Goal: Information Seeking & Learning: Learn about a topic

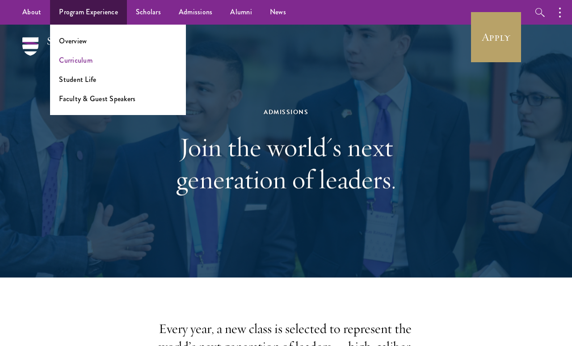
click at [80, 59] on link "Curriculum" at bounding box center [76, 60] width 34 height 10
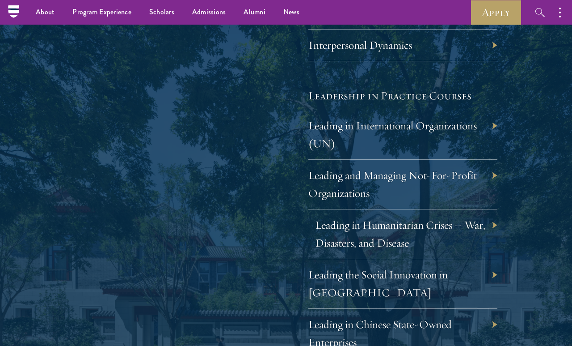
scroll to position [1794, 0]
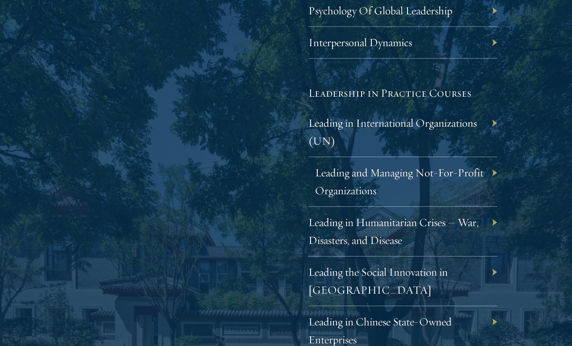
click at [344, 165] on link "Leading and Managing Not-For-Profit Organizations" at bounding box center [399, 181] width 169 height 32
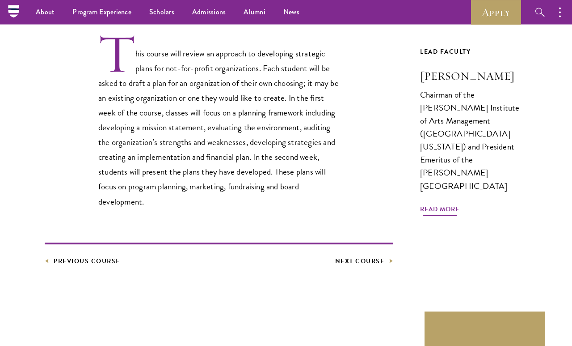
scroll to position [278, 0]
click at [430, 203] on span "Read More" at bounding box center [439, 210] width 39 height 14
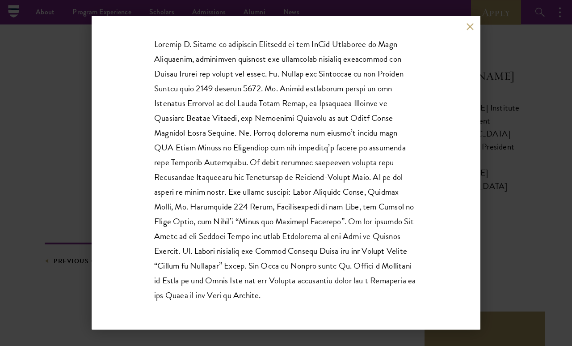
scroll to position [134, 0]
click at [468, 30] on button at bounding box center [470, 27] width 8 height 8
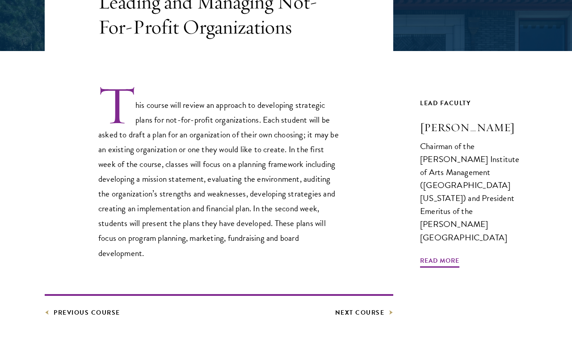
scroll to position [231, 0]
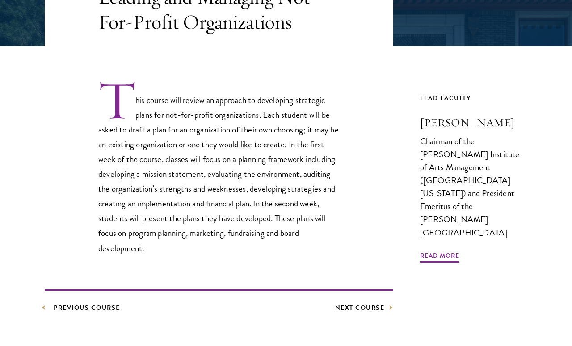
click at [101, 308] on link "Previous Course" at bounding box center [83, 307] width 76 height 11
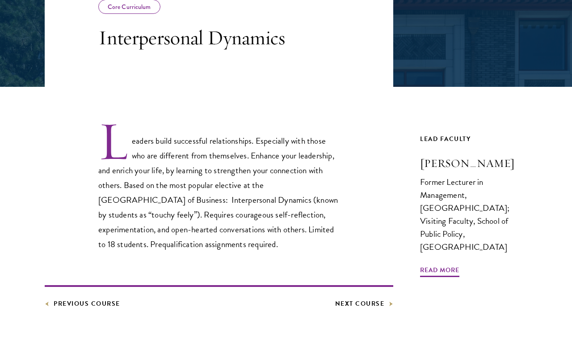
scroll to position [192, 0]
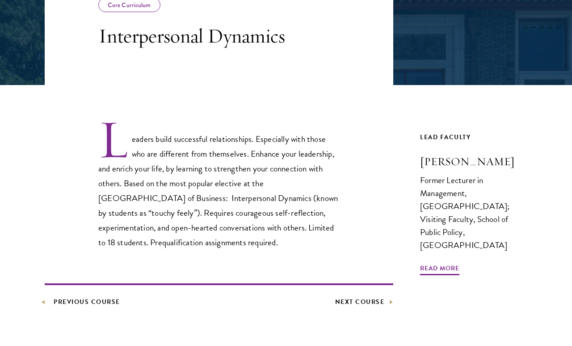
click at [110, 296] on link "Previous Course" at bounding box center [83, 301] width 76 height 11
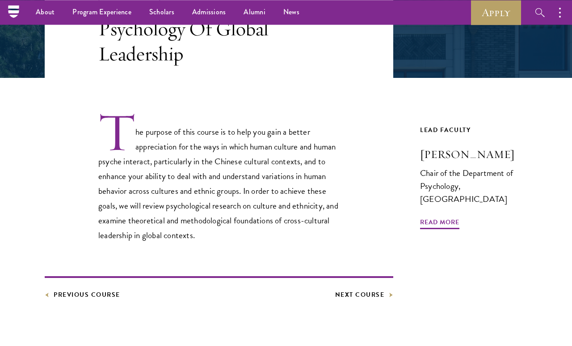
scroll to position [190, 0]
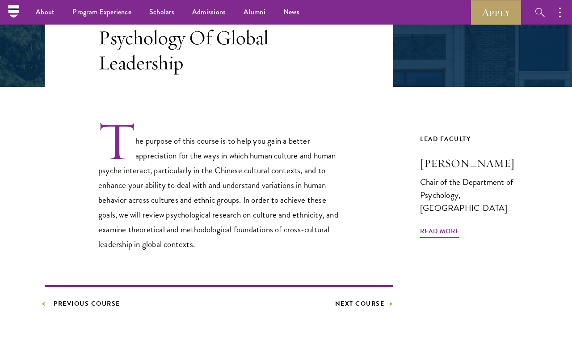
click at [94, 301] on link "Previous Course" at bounding box center [83, 303] width 76 height 11
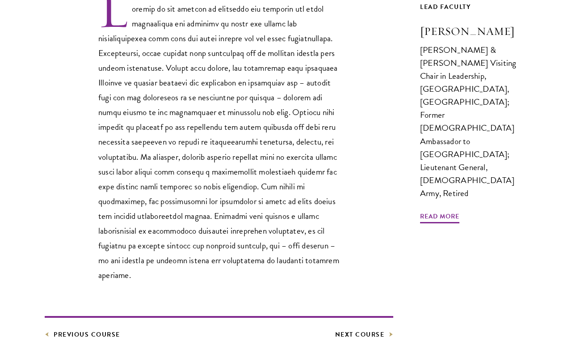
scroll to position [325, 0]
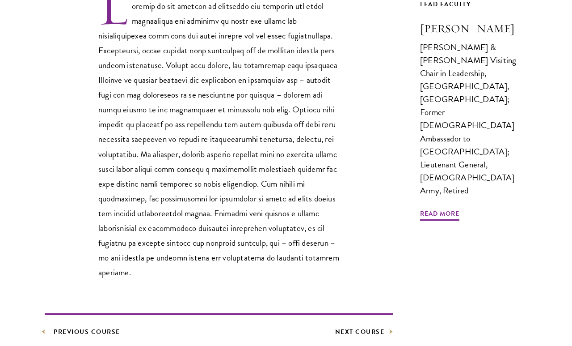
click at [91, 329] on link "Previous Course" at bounding box center [83, 331] width 76 height 11
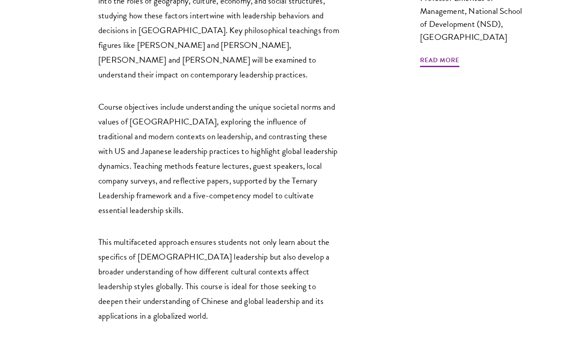
scroll to position [403, 0]
click at [99, 340] on article "Core Curriculum Leadership In [GEOGRAPHIC_DATA] – Philosophies And Practices Th…" at bounding box center [286, 120] width 572 height 725
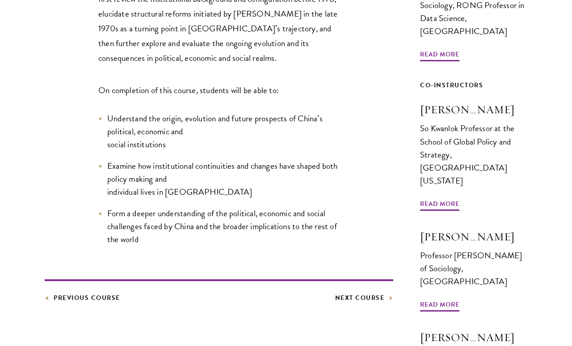
scroll to position [447, 0]
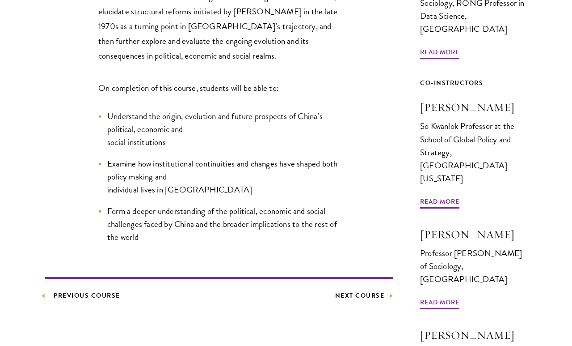
click at [89, 290] on link "Previous Course" at bounding box center [83, 295] width 76 height 11
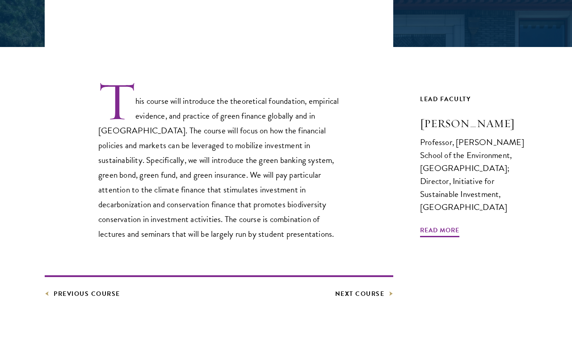
scroll to position [230, 0]
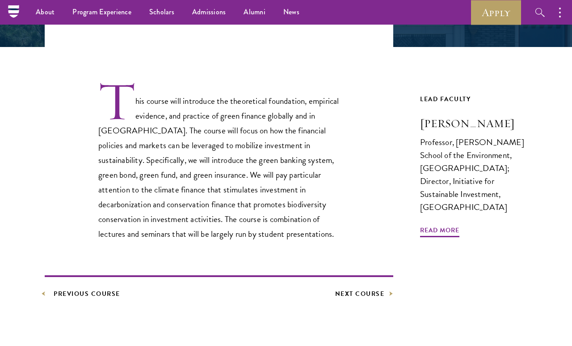
click at [101, 295] on link "Previous Course" at bounding box center [83, 293] width 76 height 11
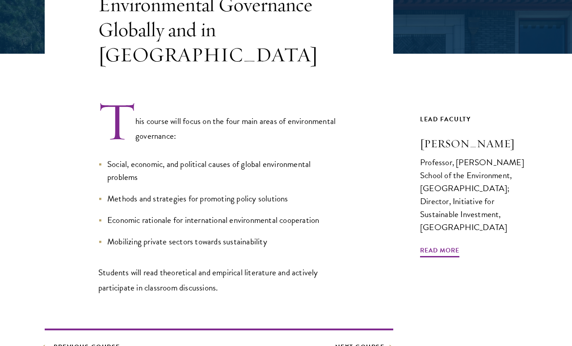
scroll to position [223, 0]
click at [96, 341] on link "Previous Course" at bounding box center [83, 346] width 76 height 11
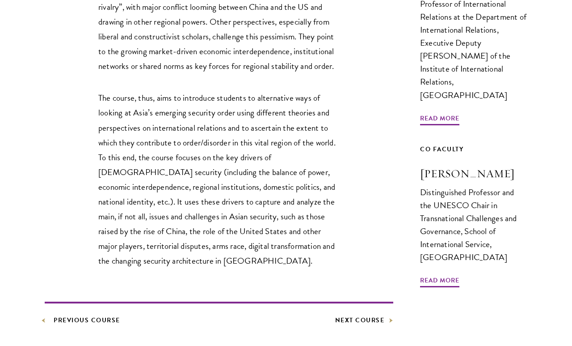
scroll to position [368, 0]
click at [108, 323] on link "Previous Course" at bounding box center [83, 319] width 76 height 11
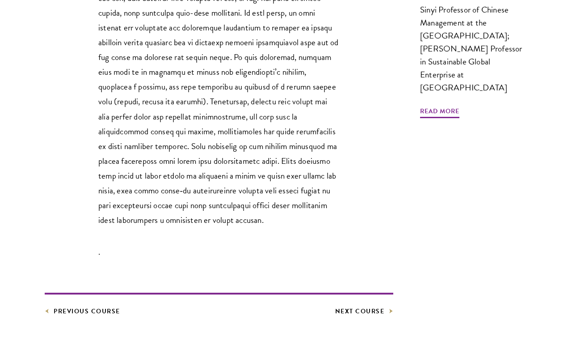
scroll to position [378, 0]
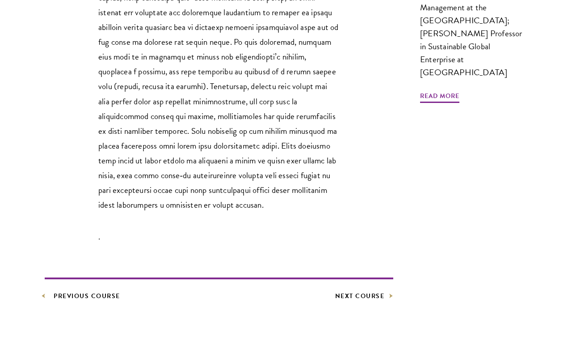
click at [91, 295] on link "Previous Course" at bounding box center [83, 295] width 76 height 11
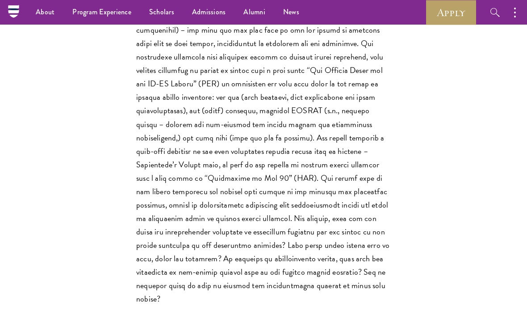
scroll to position [447, 0]
